Goal: Task Accomplishment & Management: Manage account settings

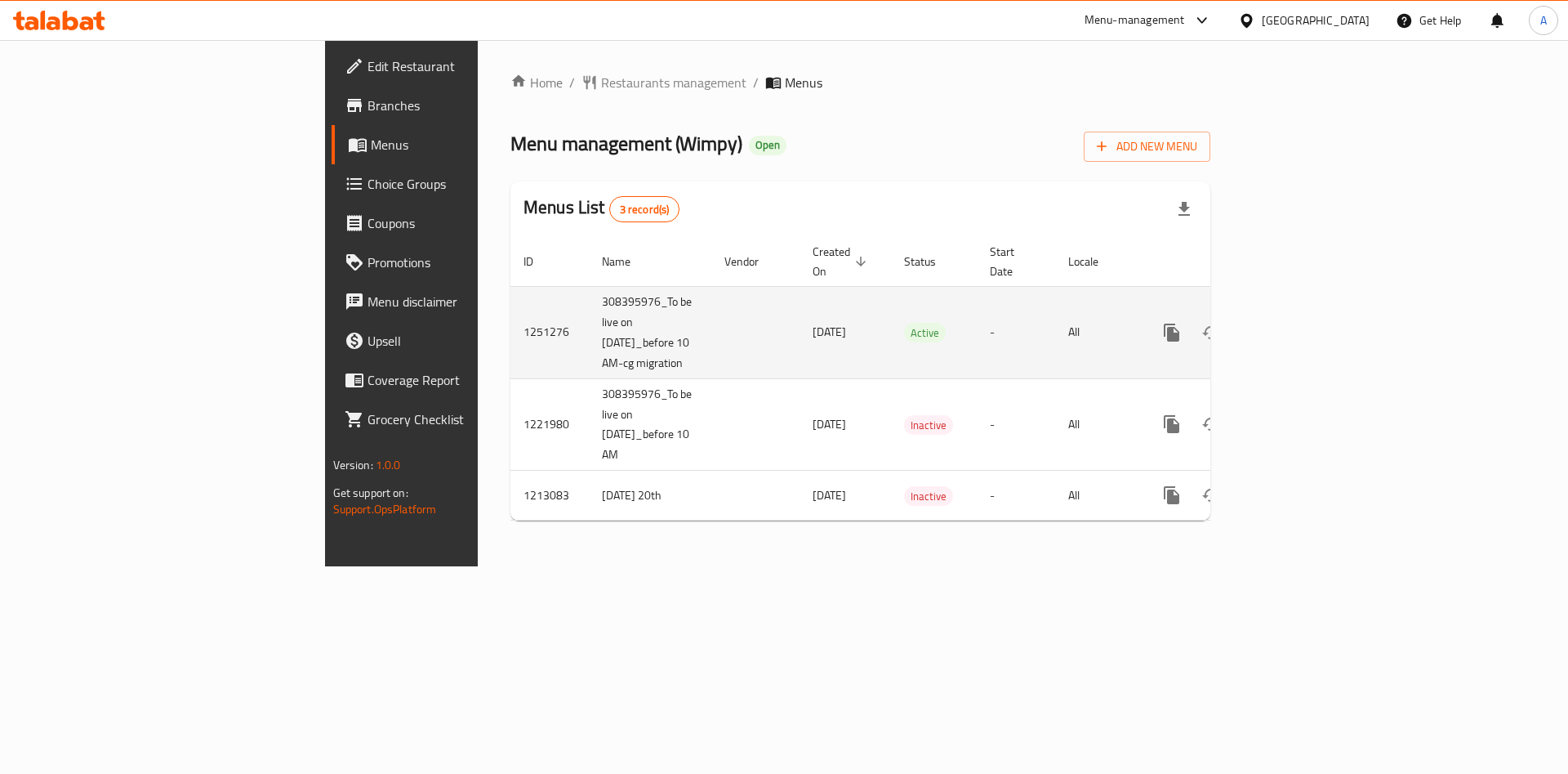
click at [1300, 323] on icon "enhanced table" at bounding box center [1290, 333] width 20 height 20
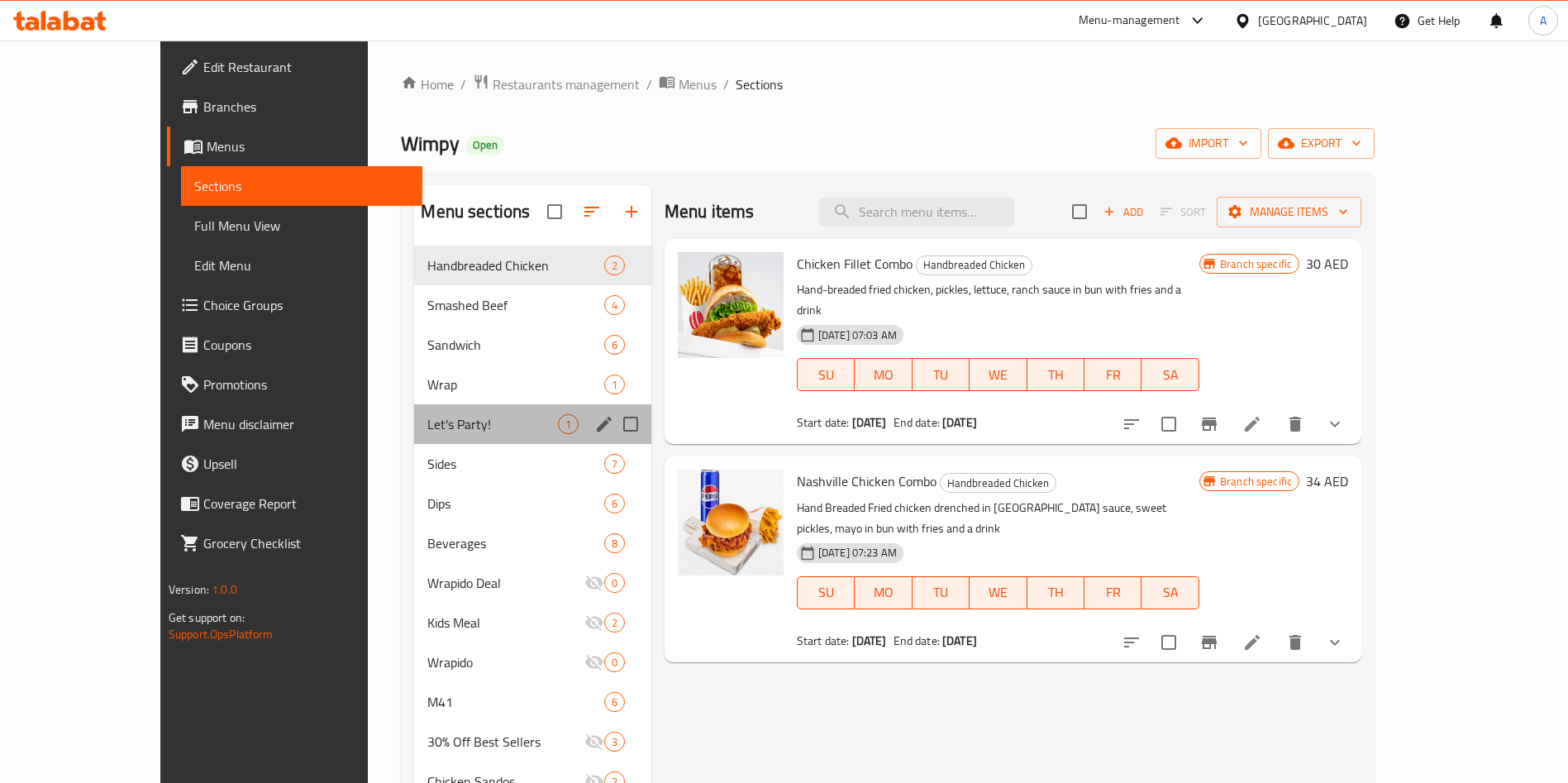
click at [414, 406] on div "Let's Party! 1" at bounding box center [533, 424] width 237 height 39
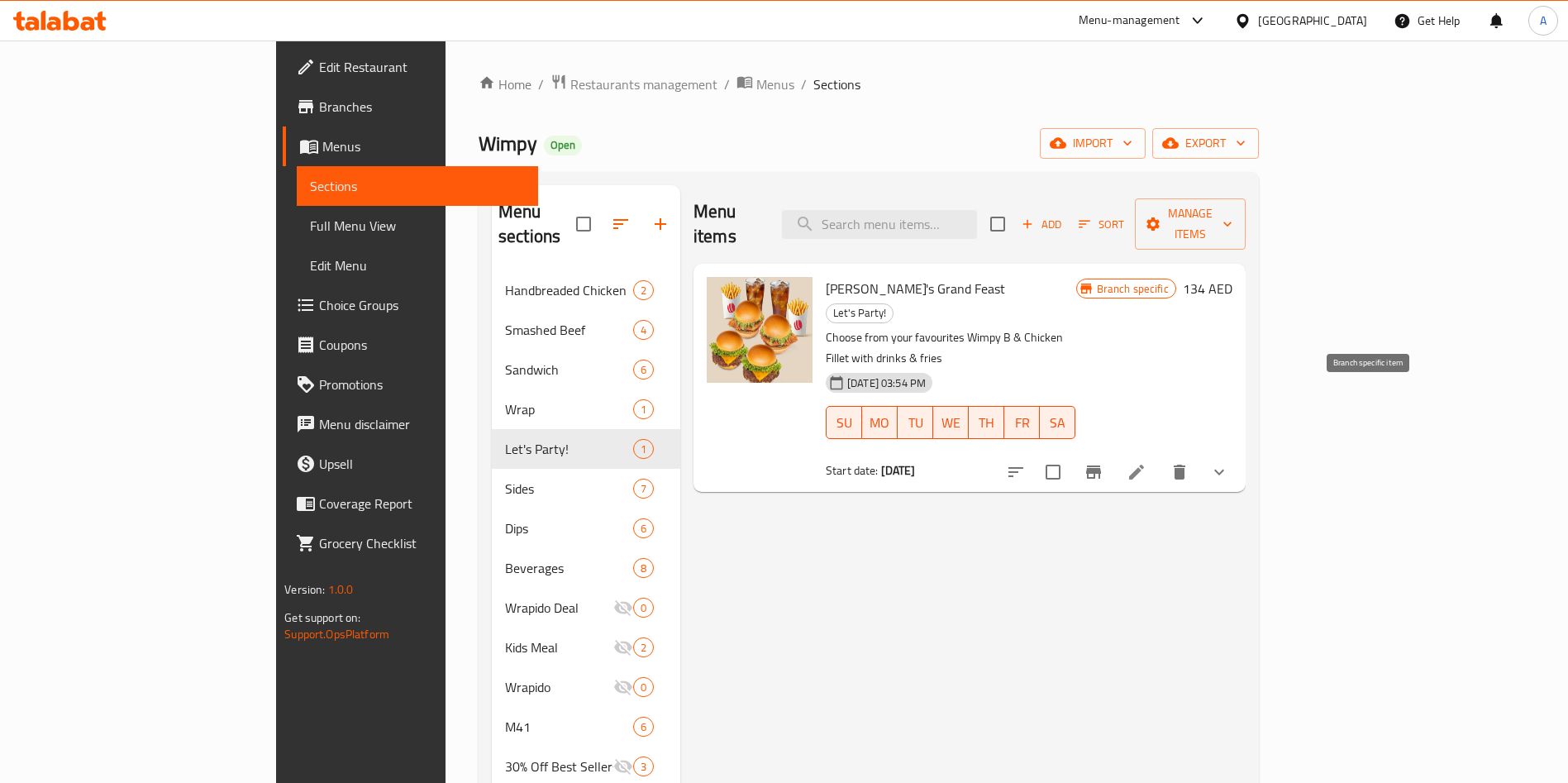
click at [1101, 466] on icon "Branch-specific-item" at bounding box center [1094, 472] width 15 height 13
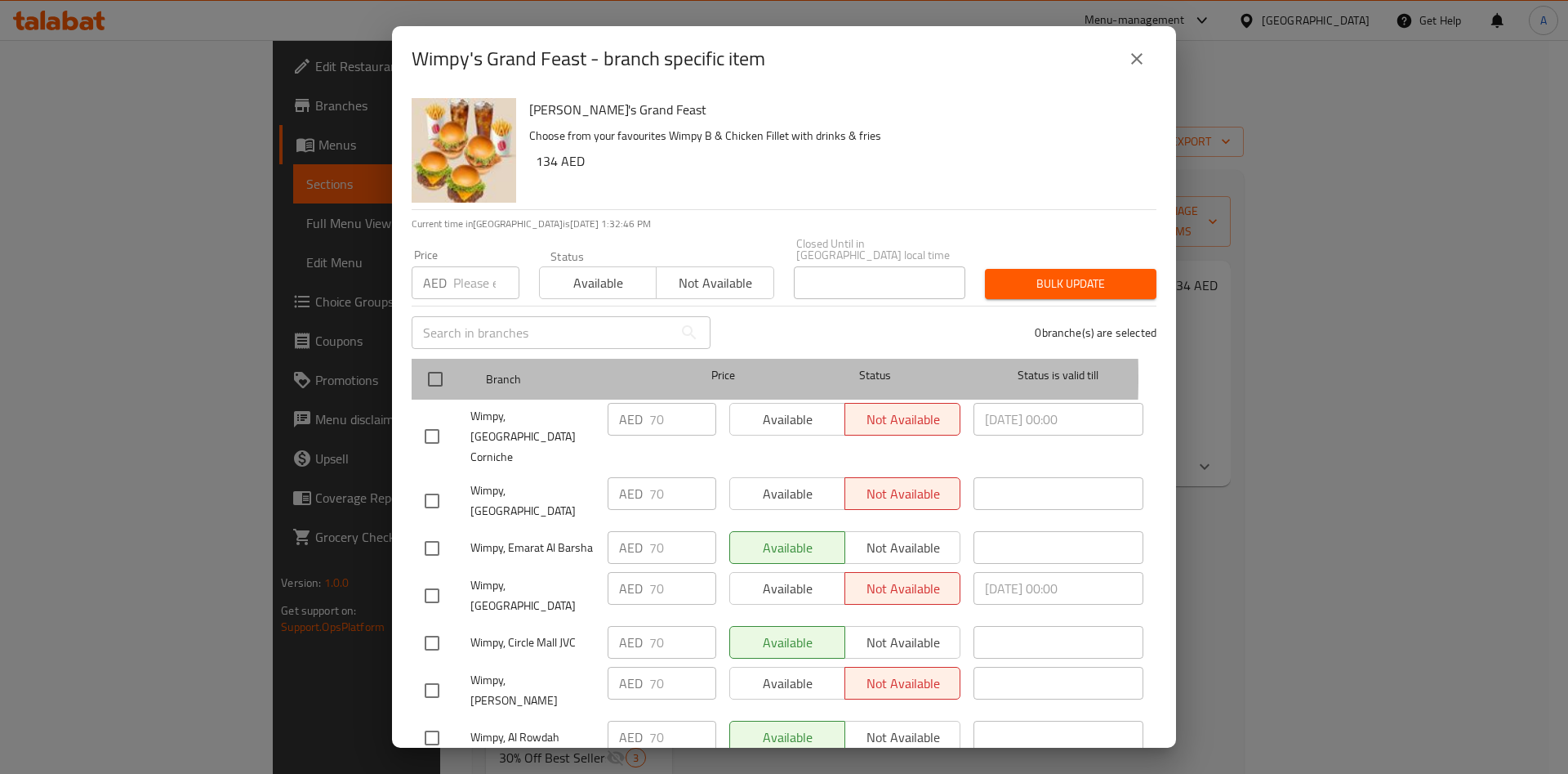
click at [418, 378] on div "Branch Price Status Status is valid till" at bounding box center [784, 379] width 745 height 41
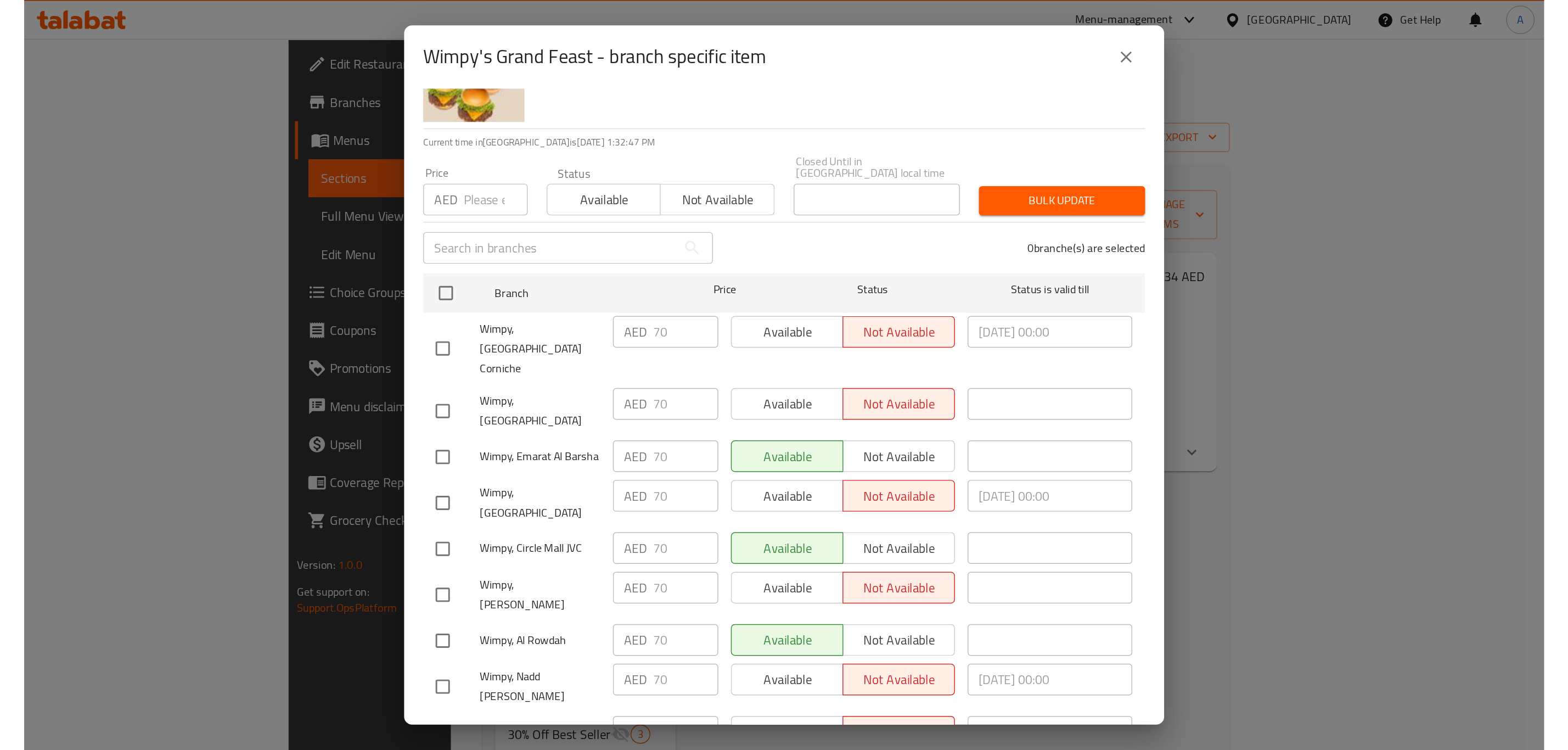
scroll to position [132, 0]
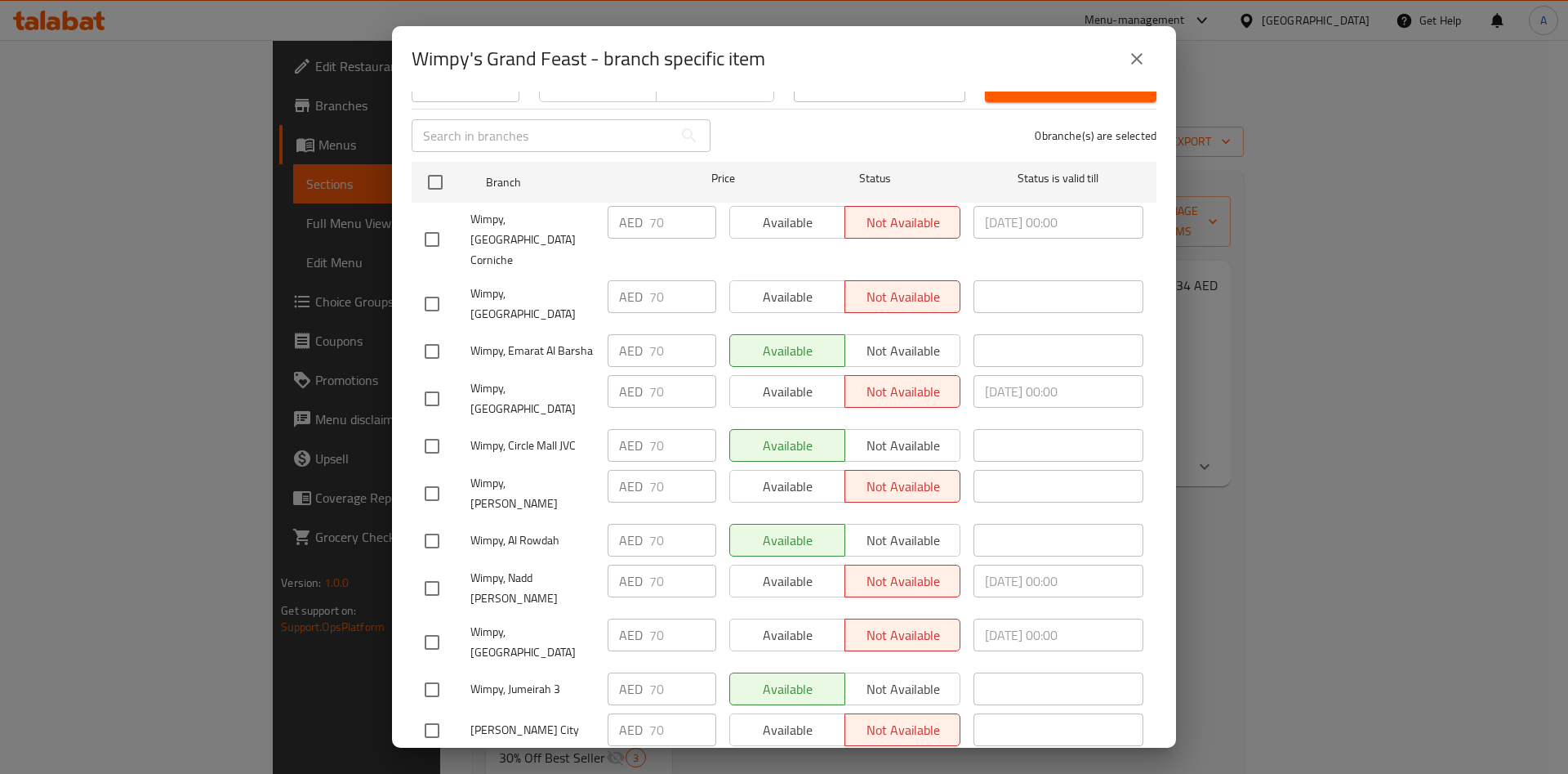
click at [1121, 39] on div "Wimpy's Grand Feast - branch specific item" at bounding box center [784, 58] width 745 height 39
click at [1131, 49] on icon "close" at bounding box center [1137, 59] width 20 height 20
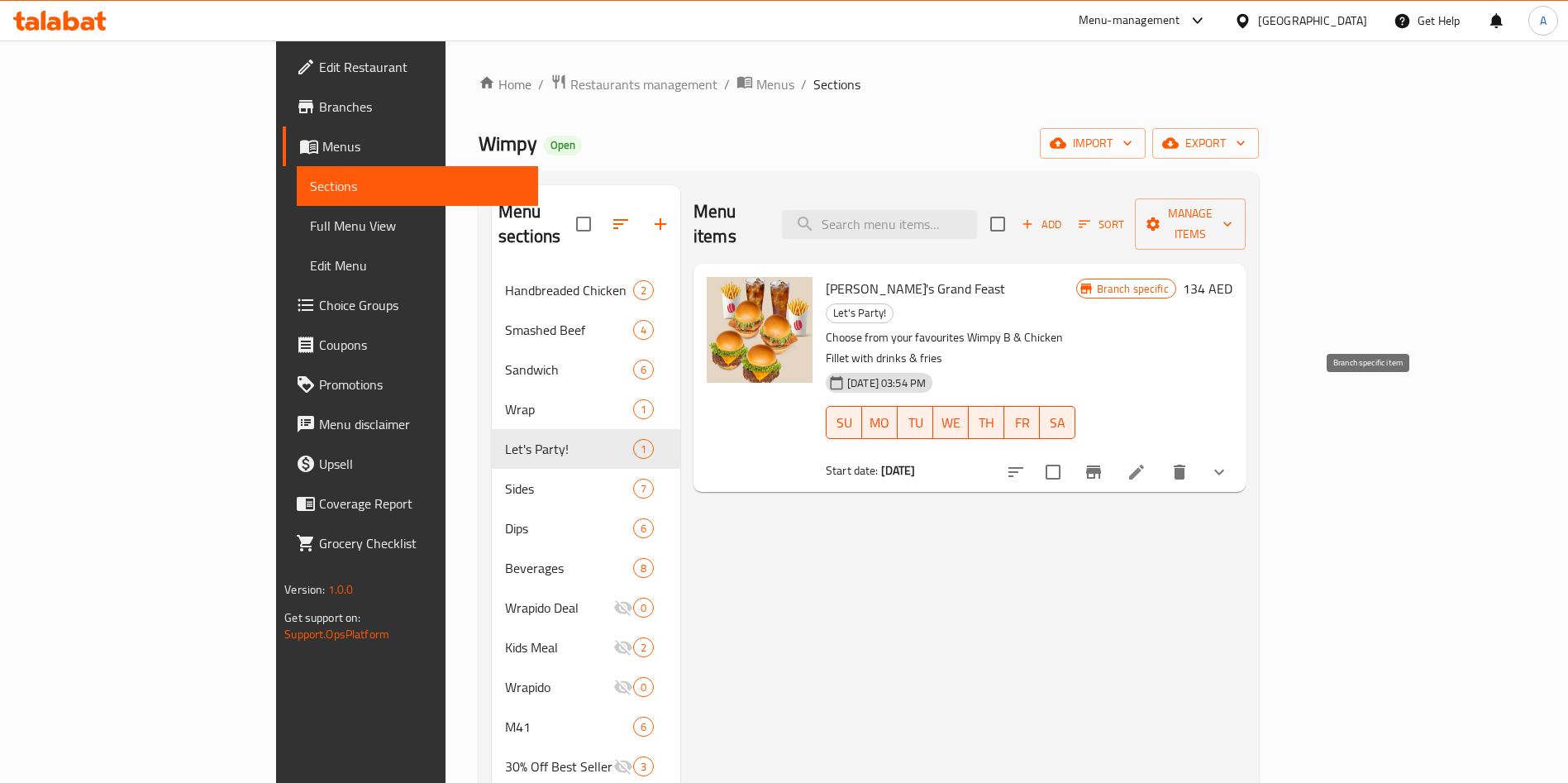
click at [1114, 452] on button "Branch-specific-item" at bounding box center [1093, 471] width 39 height 39
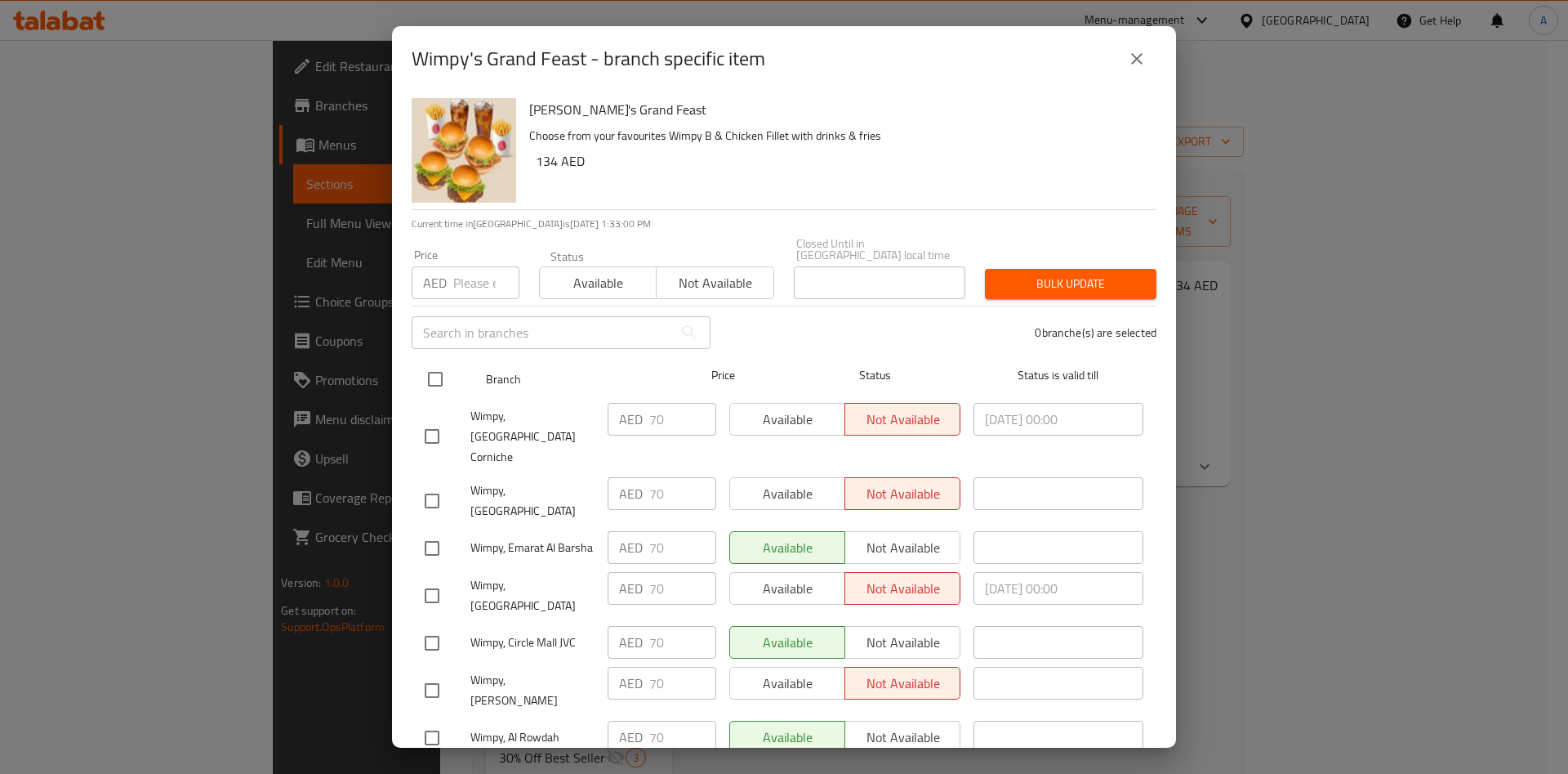
click at [425, 367] on input "checkbox" at bounding box center [436, 379] width 34 height 34
checkbox input "true"
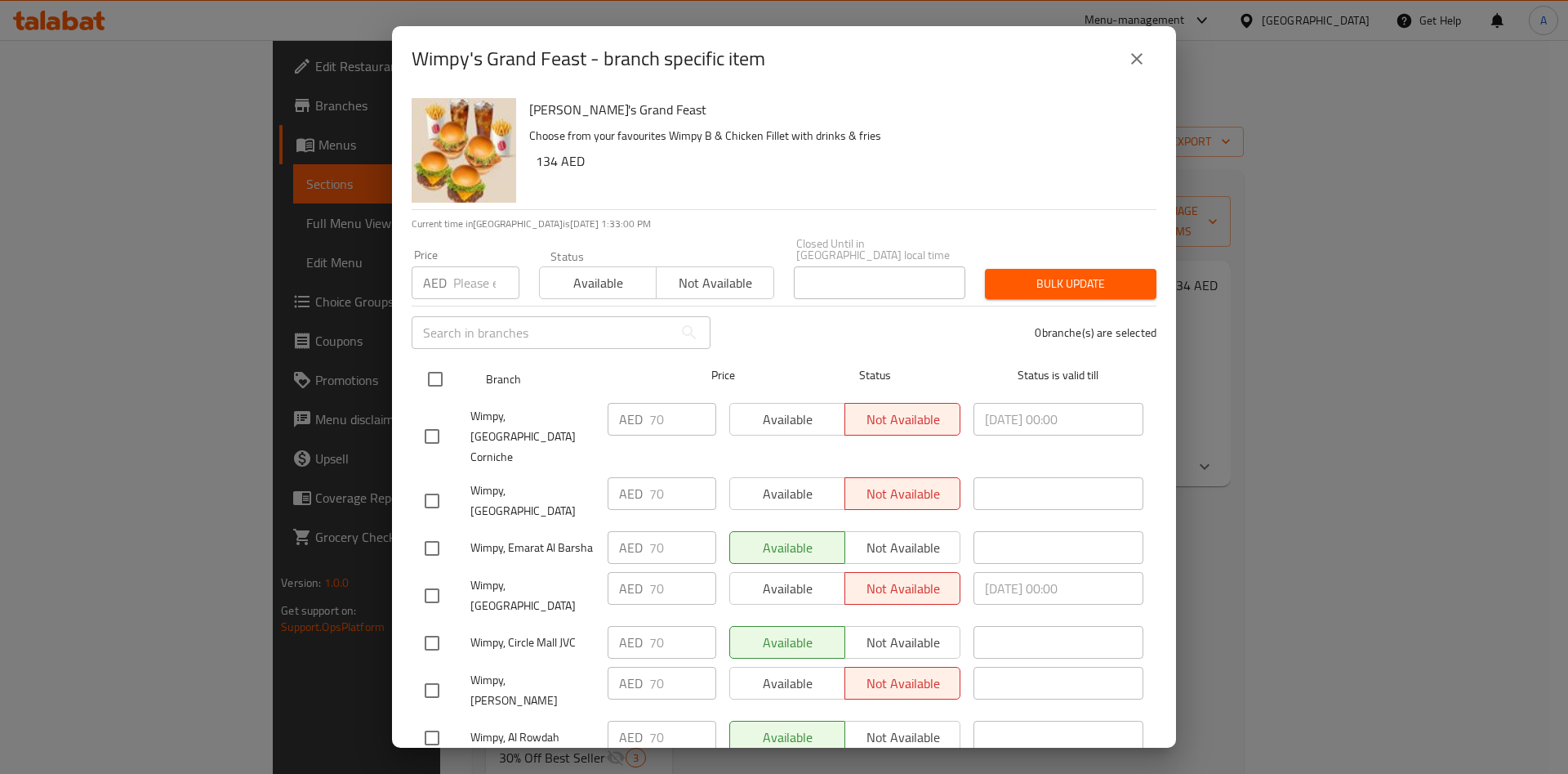
checkbox input "true"
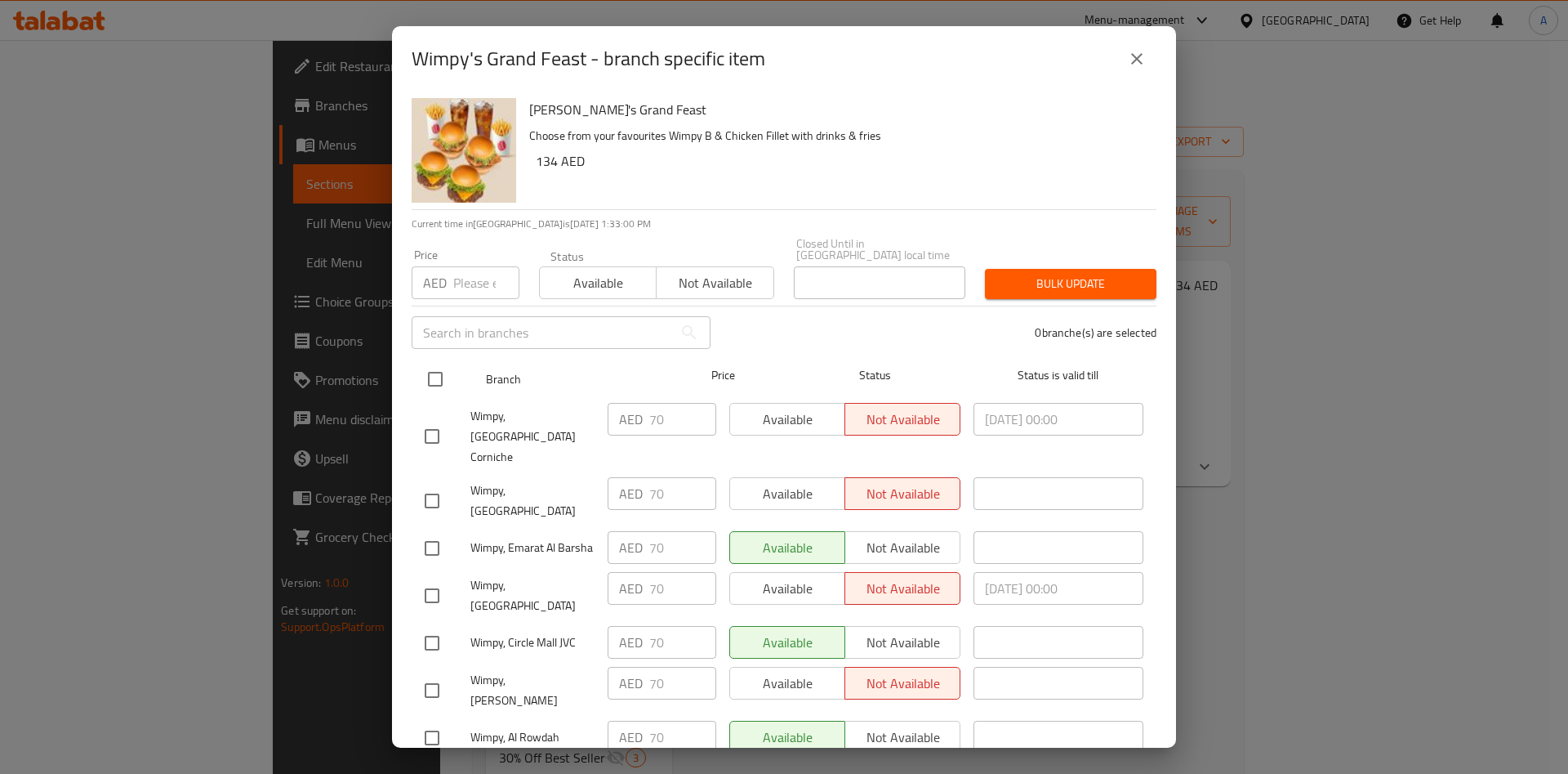
checkbox input "true"
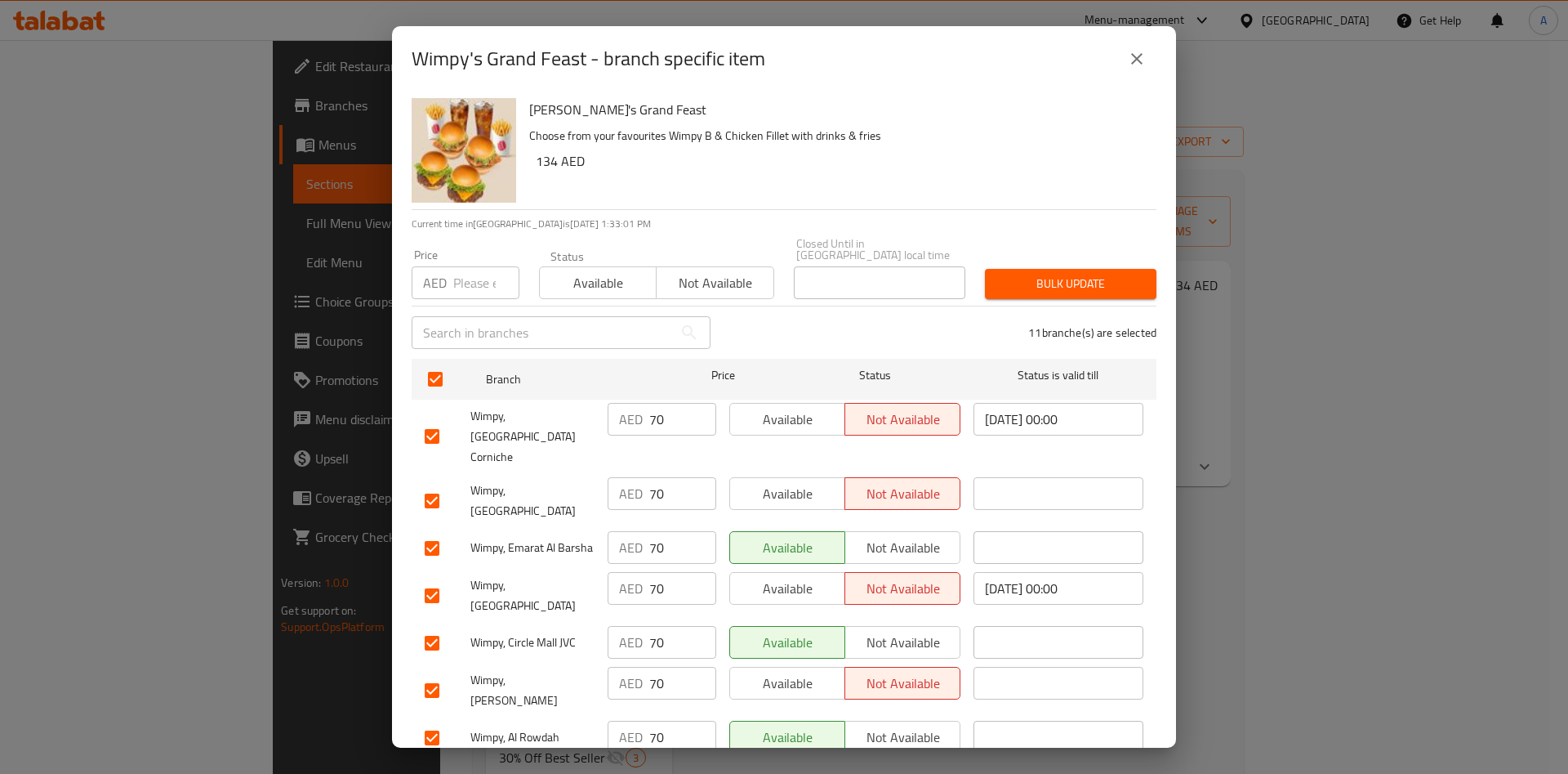
click at [479, 283] on input "number" at bounding box center [486, 283] width 66 height 33
type input "0"
click at [1064, 279] on span "Bulk update" at bounding box center [1071, 284] width 145 height 21
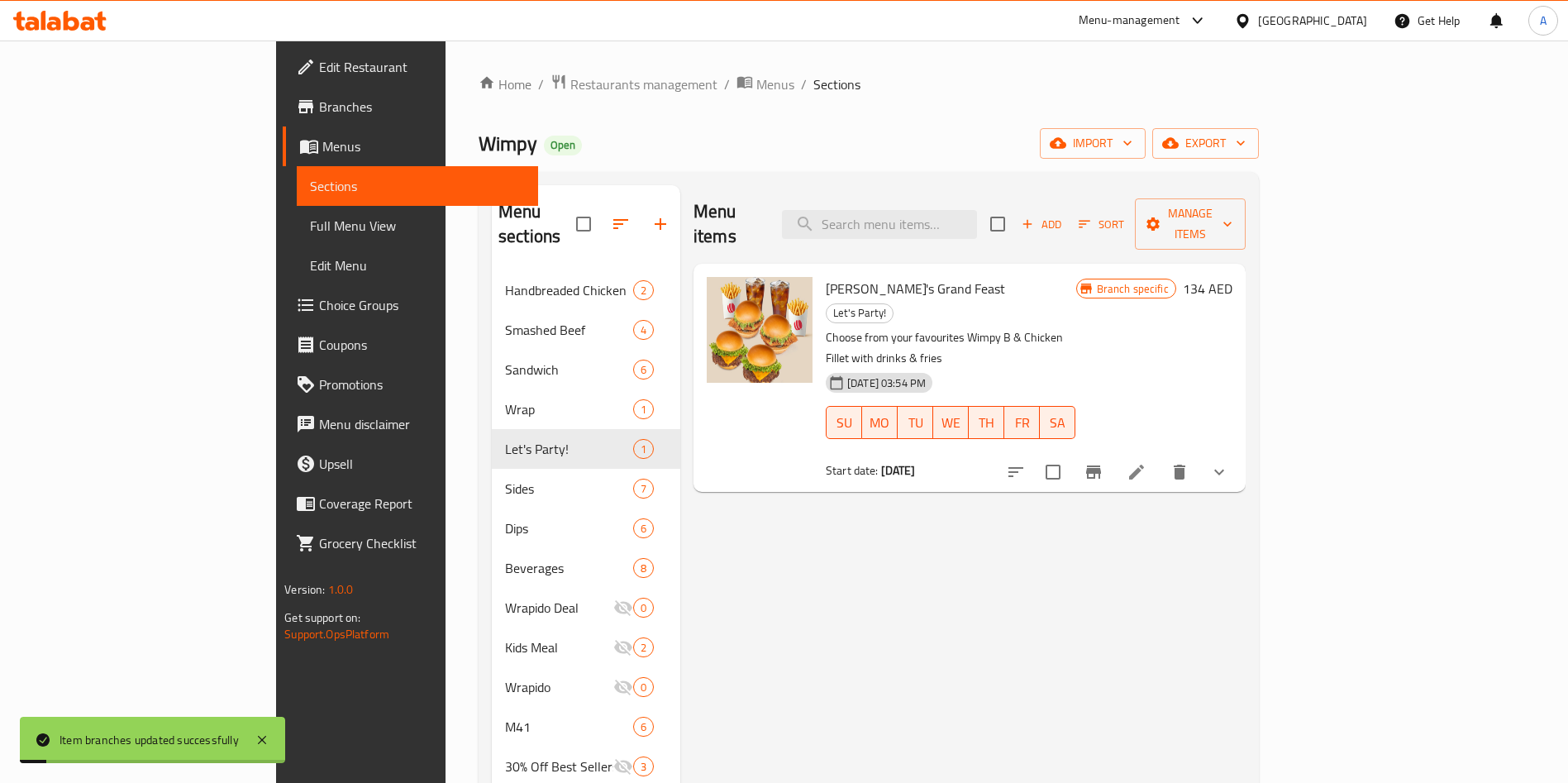
click at [1104, 462] on icon "Branch-specific-item" at bounding box center [1094, 472] width 20 height 20
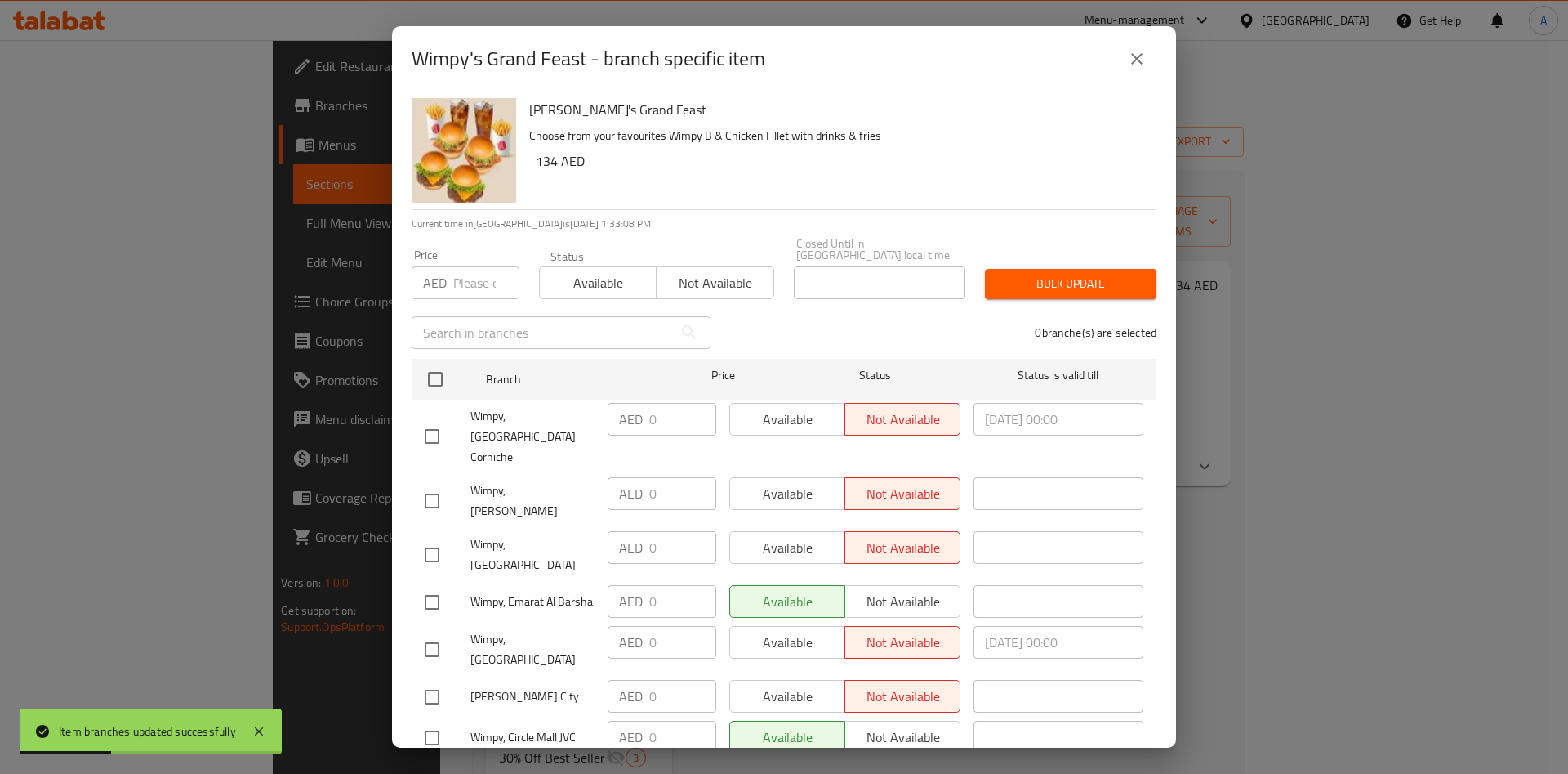
click at [1127, 54] on icon "close" at bounding box center [1137, 59] width 20 height 20
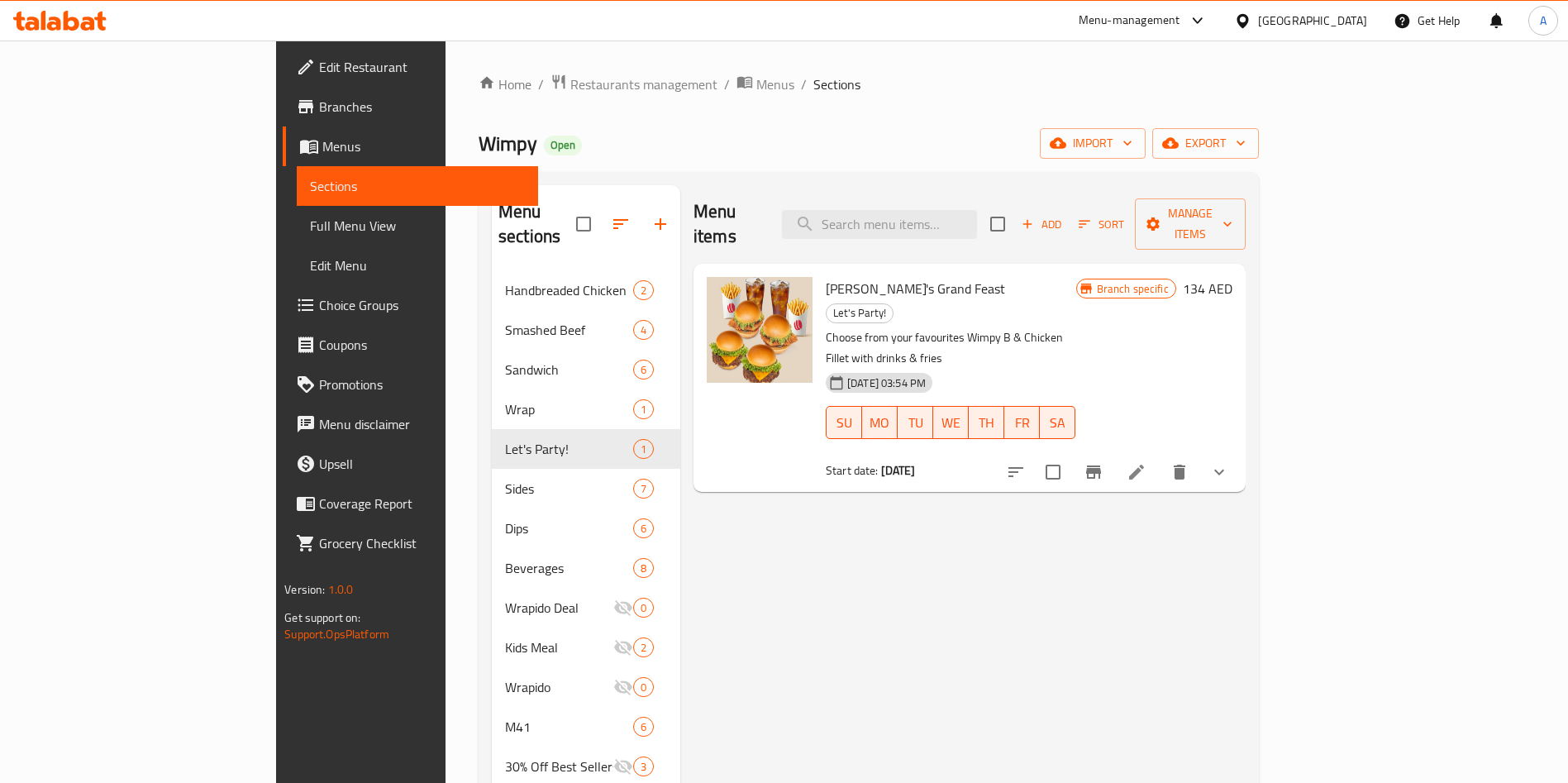
click at [1232, 277] on h6 "134 AED" at bounding box center [1208, 288] width 50 height 23
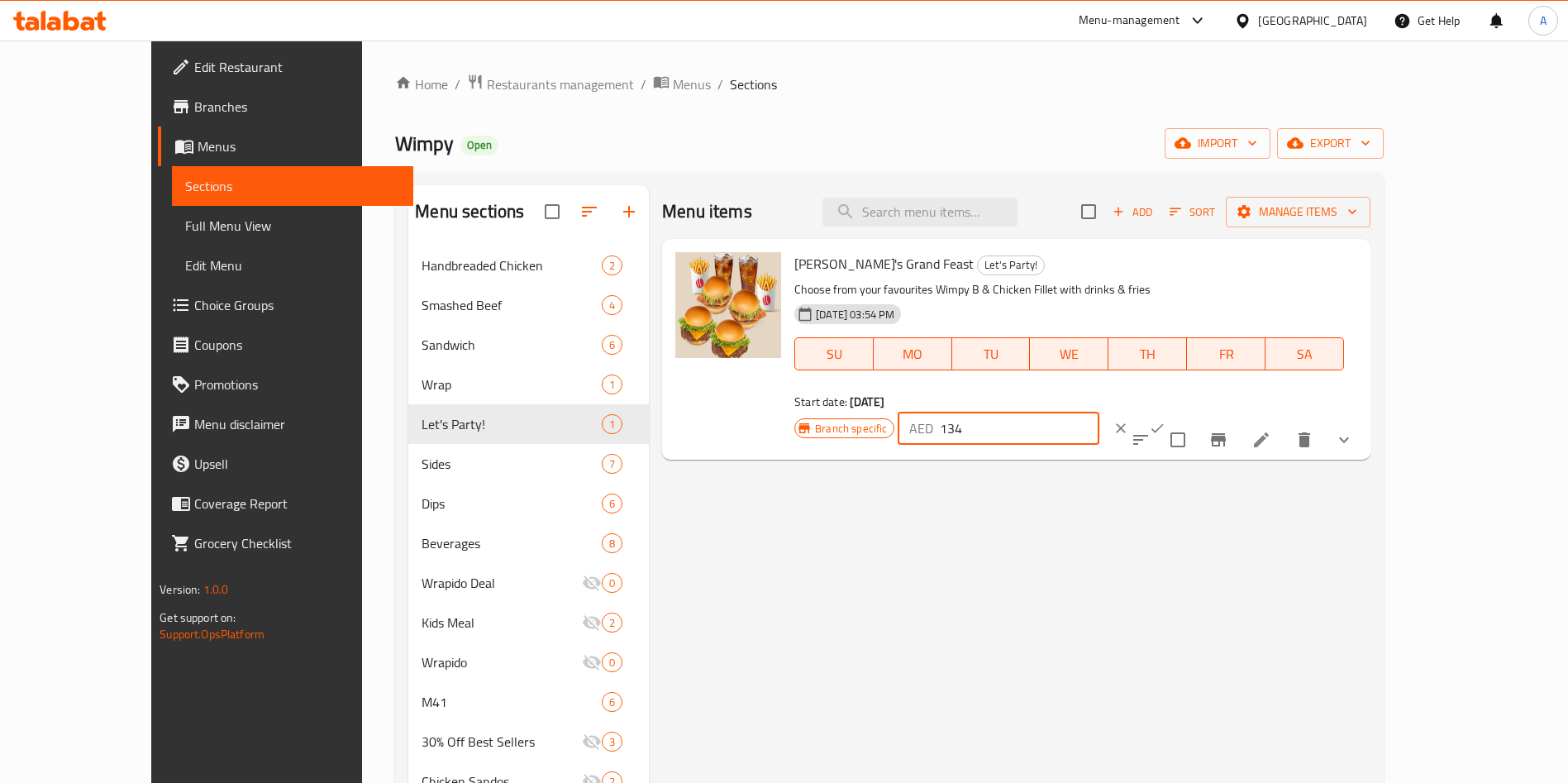
click at [1099, 412] on input "134" at bounding box center [1020, 428] width 160 height 33
click at [1165, 420] on icon "ok" at bounding box center [1157, 428] width 17 height 17
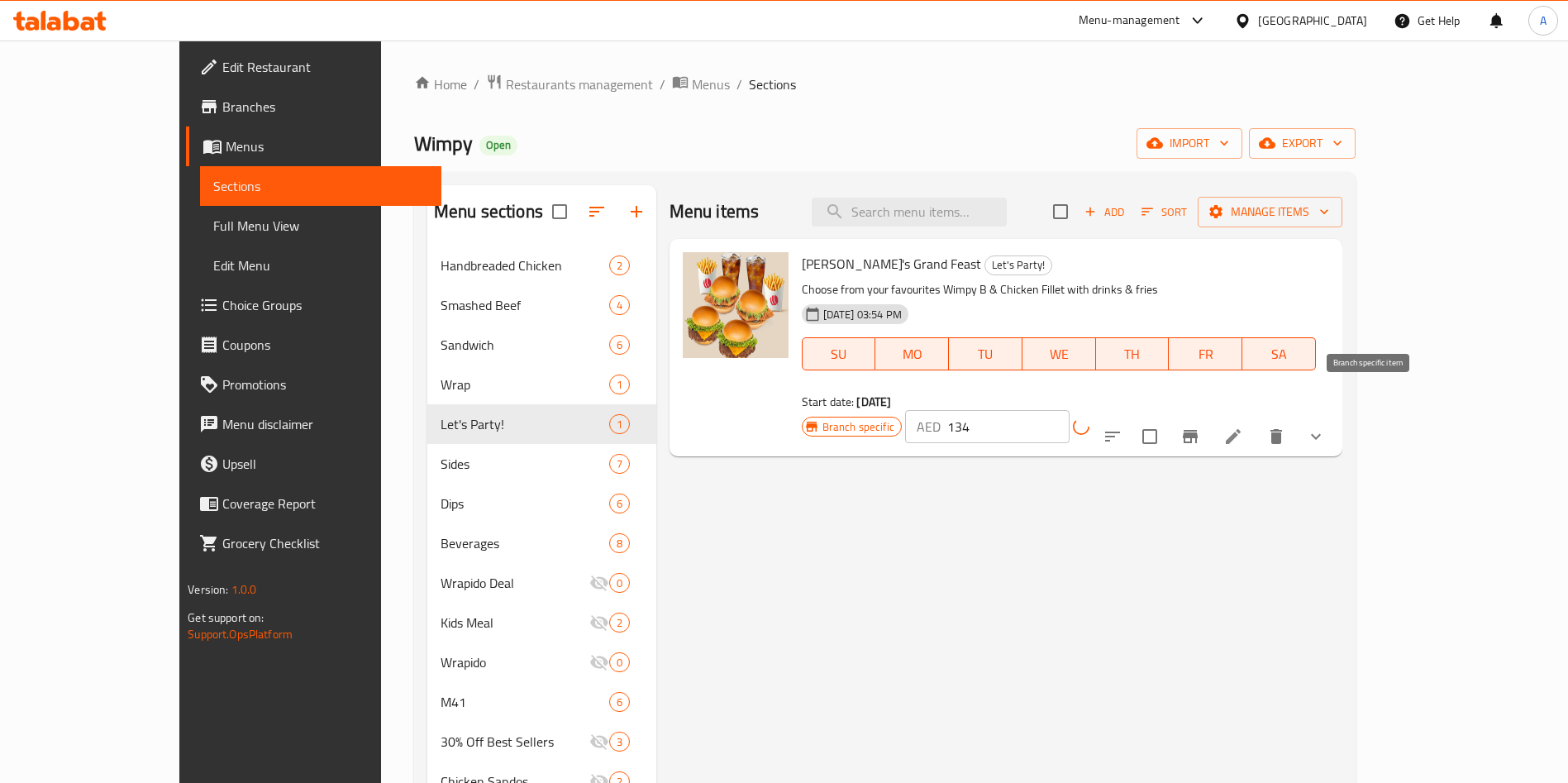
click at [1198, 430] on icon "Branch-specific-item" at bounding box center [1190, 436] width 15 height 13
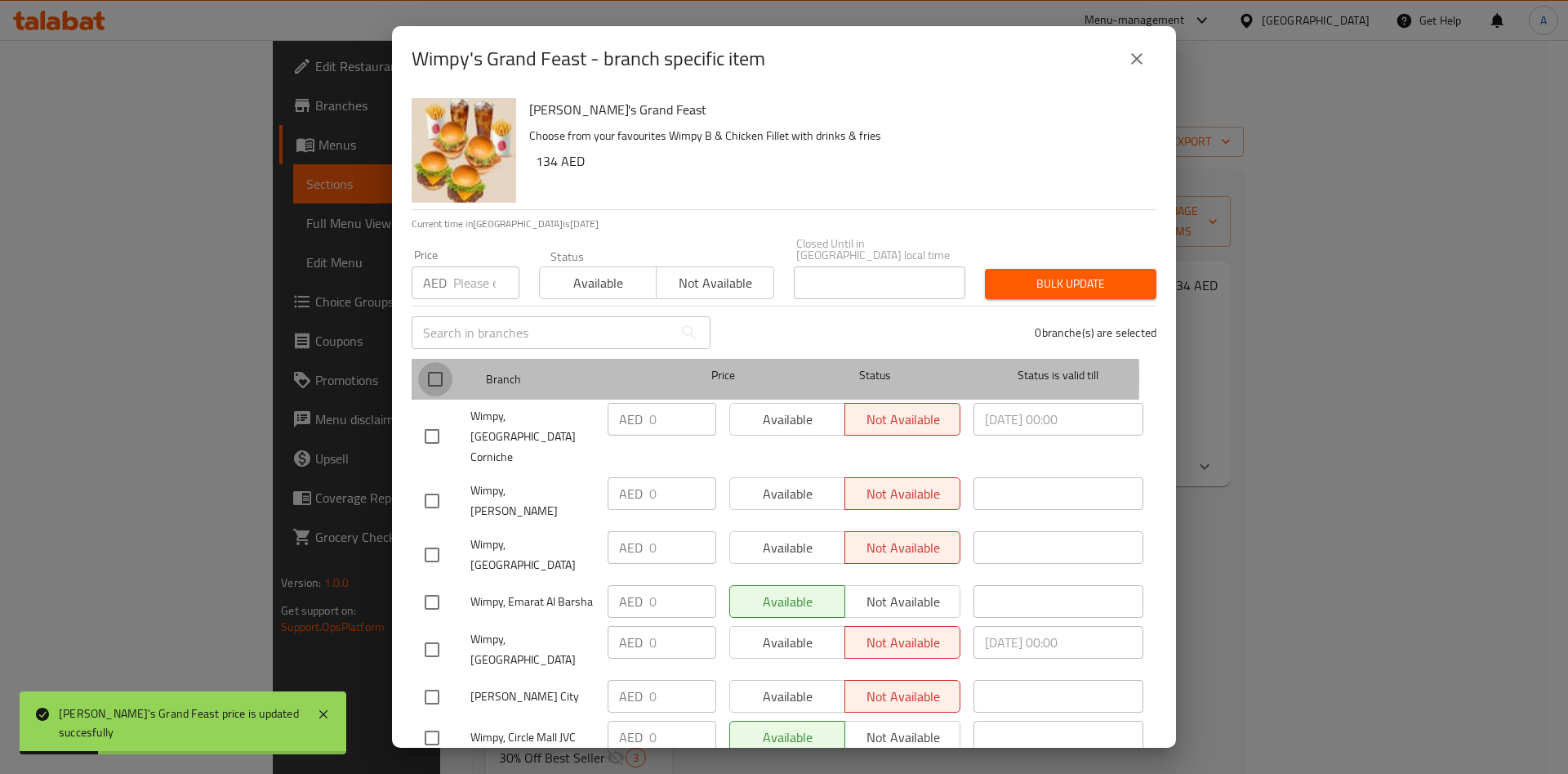
click at [446, 377] on input "checkbox" at bounding box center [436, 379] width 34 height 34
checkbox input "true"
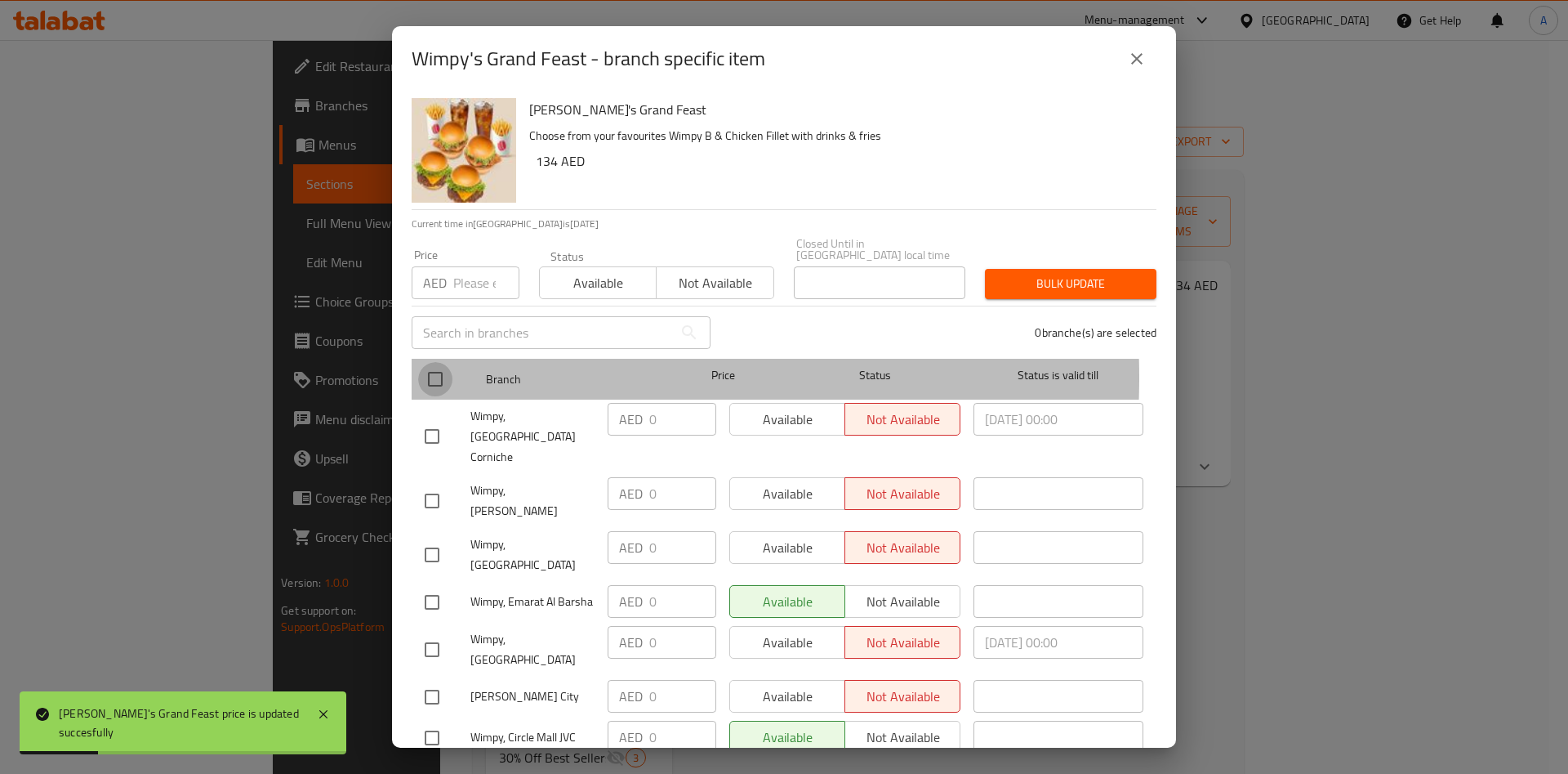
checkbox input "true"
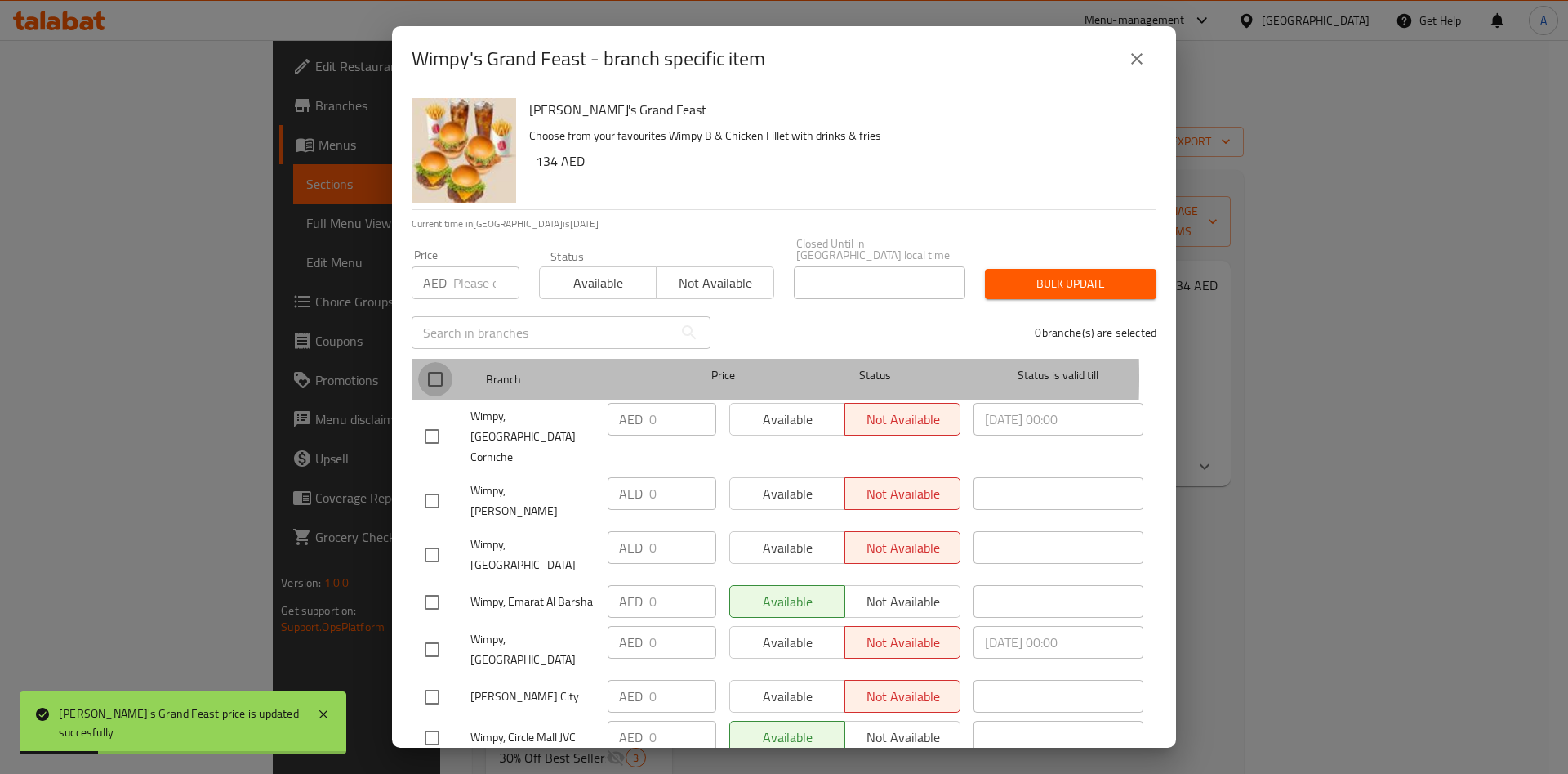
checkbox input "true"
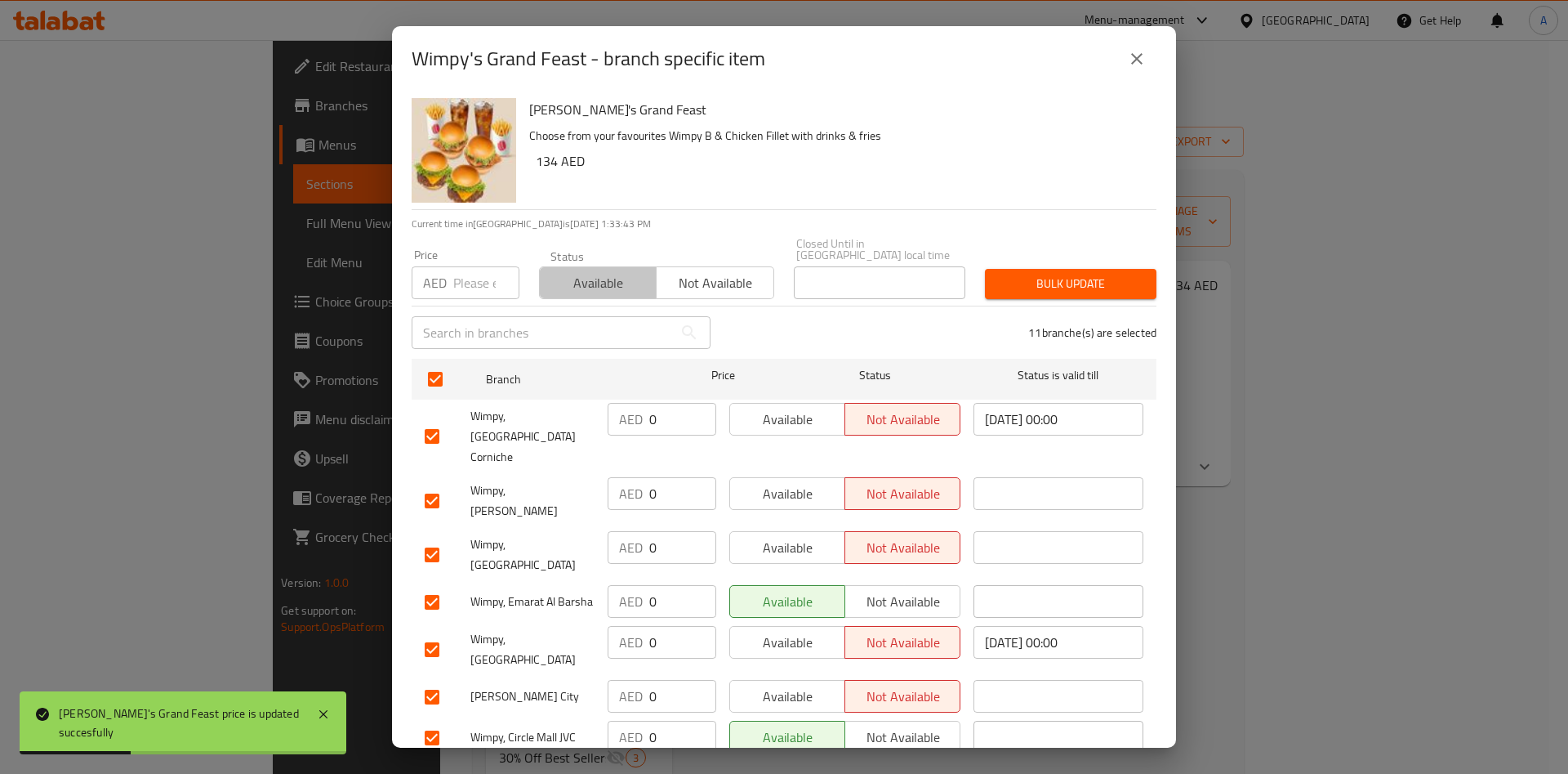
click at [613, 289] on span "Available" at bounding box center [598, 283] width 104 height 24
click at [472, 281] on input "number" at bounding box center [486, 283] width 66 height 33
click at [1054, 287] on span "Bulk update" at bounding box center [1071, 284] width 145 height 21
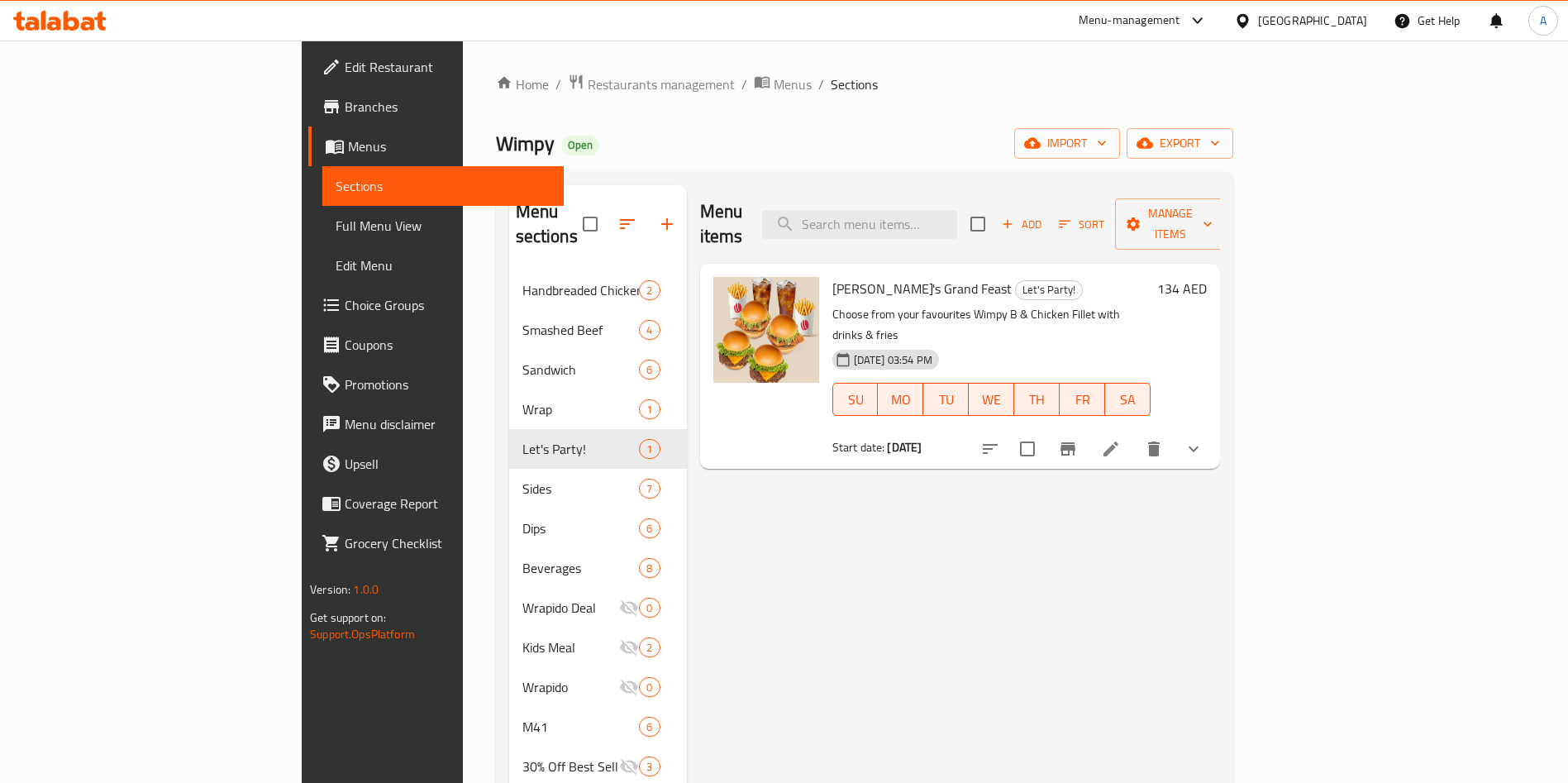
click at [1088, 429] on button "Branch-specific-item" at bounding box center [1067, 448] width 39 height 39
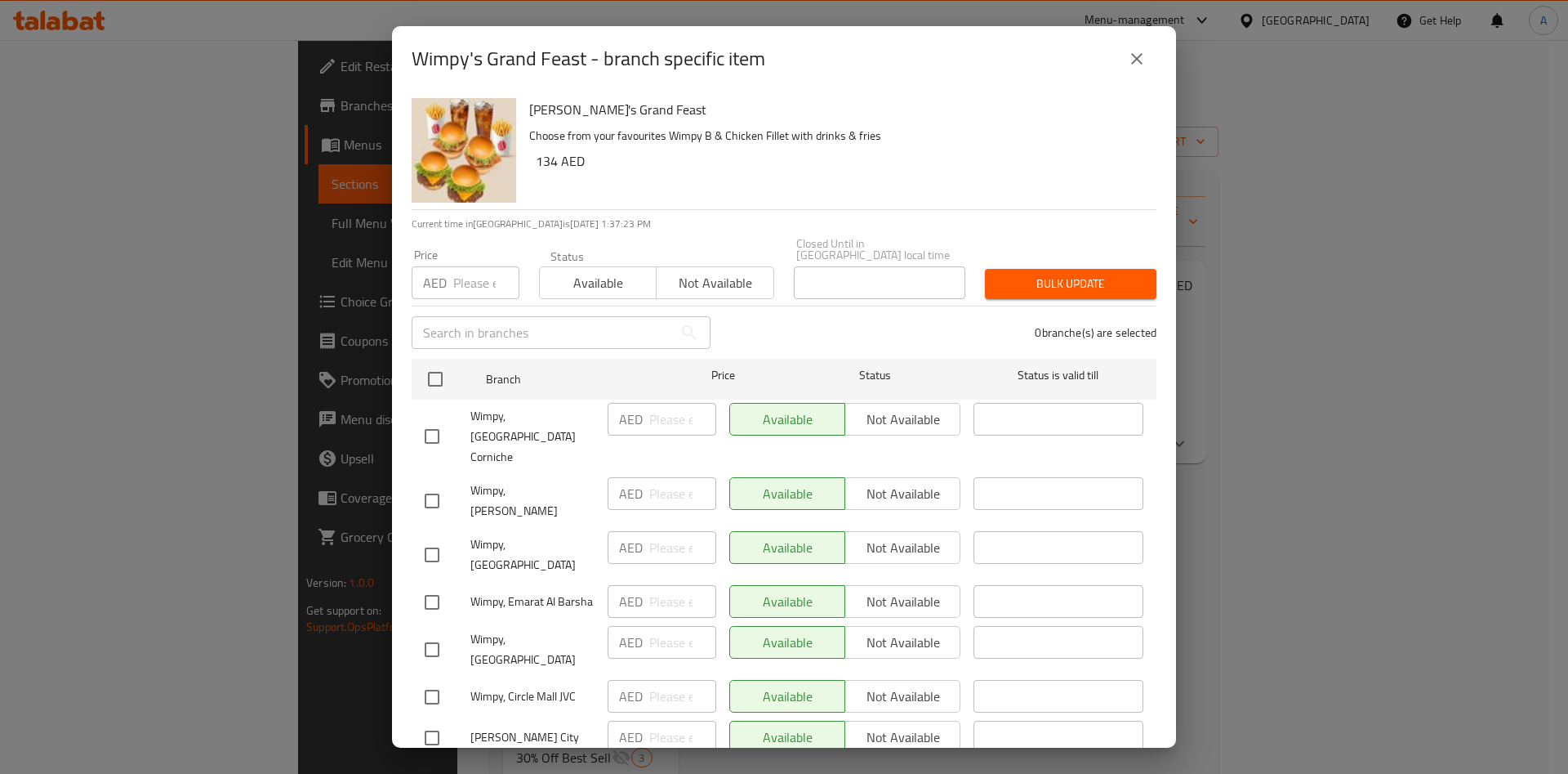
click at [1132, 66] on icon "close" at bounding box center [1137, 59] width 20 height 20
